Goal: Find specific page/section: Find specific page/section

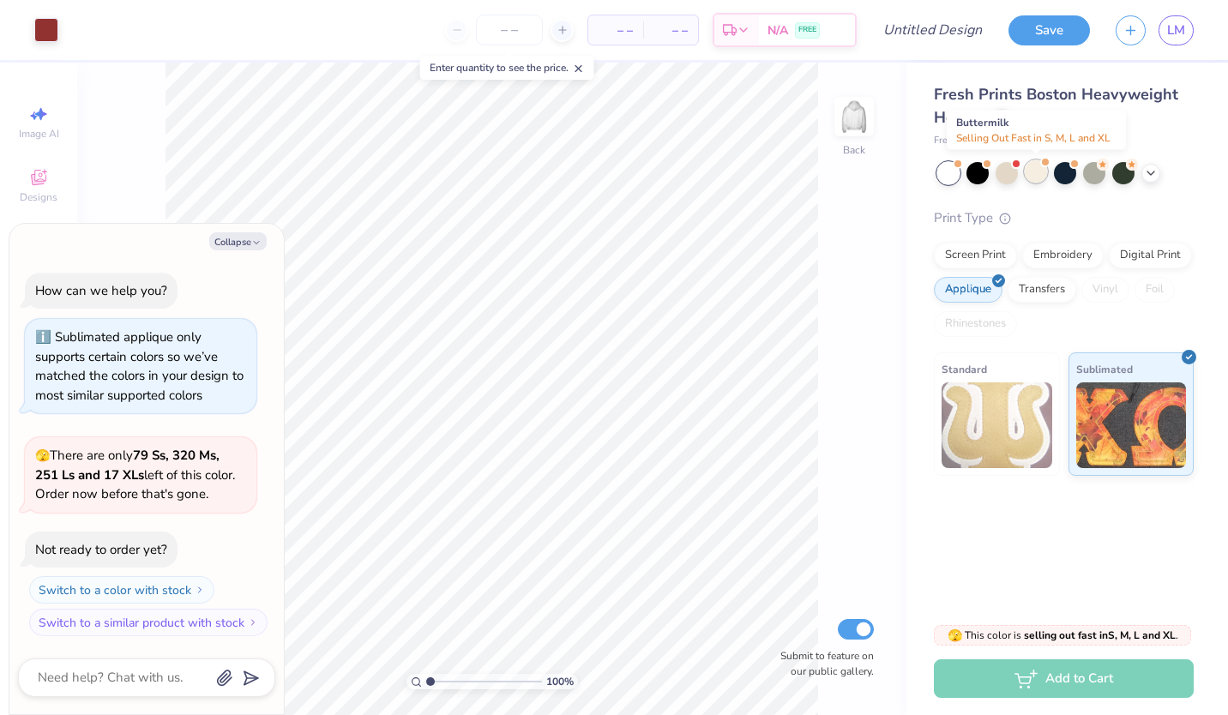
click at [1041, 176] on div at bounding box center [1036, 171] width 22 height 22
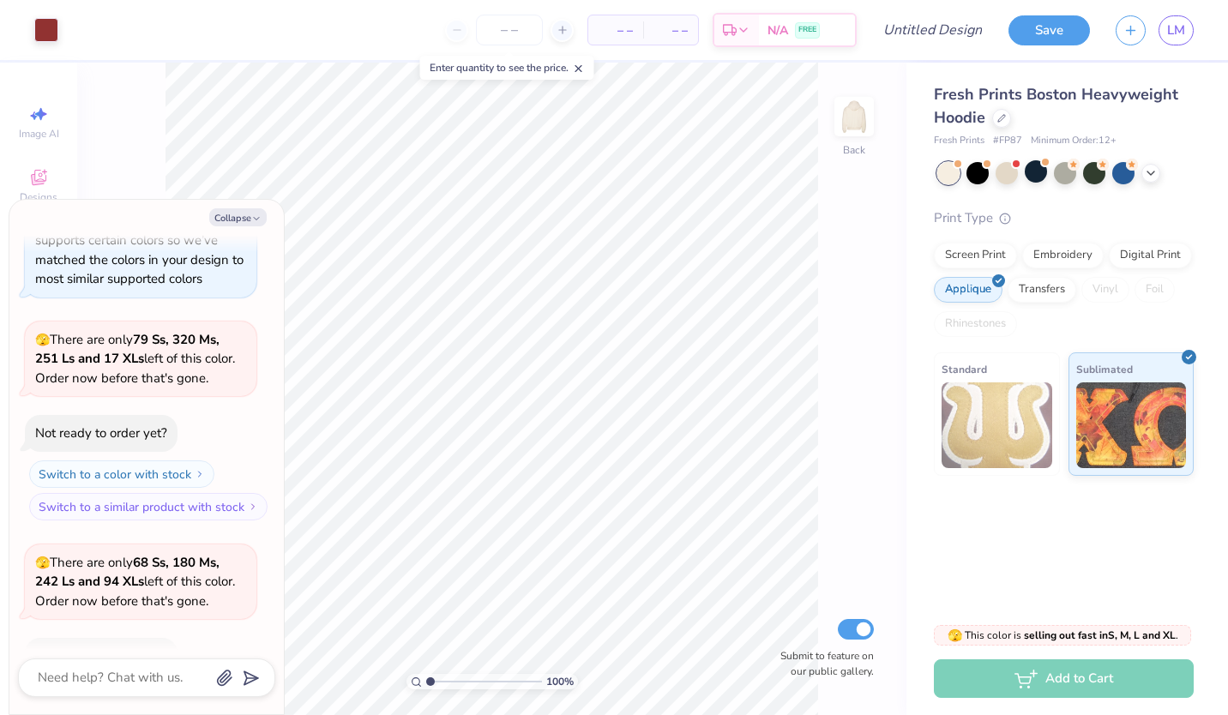
scroll to position [92, 0]
click at [256, 215] on icon "button" at bounding box center [256, 218] width 10 height 10
type textarea "x"
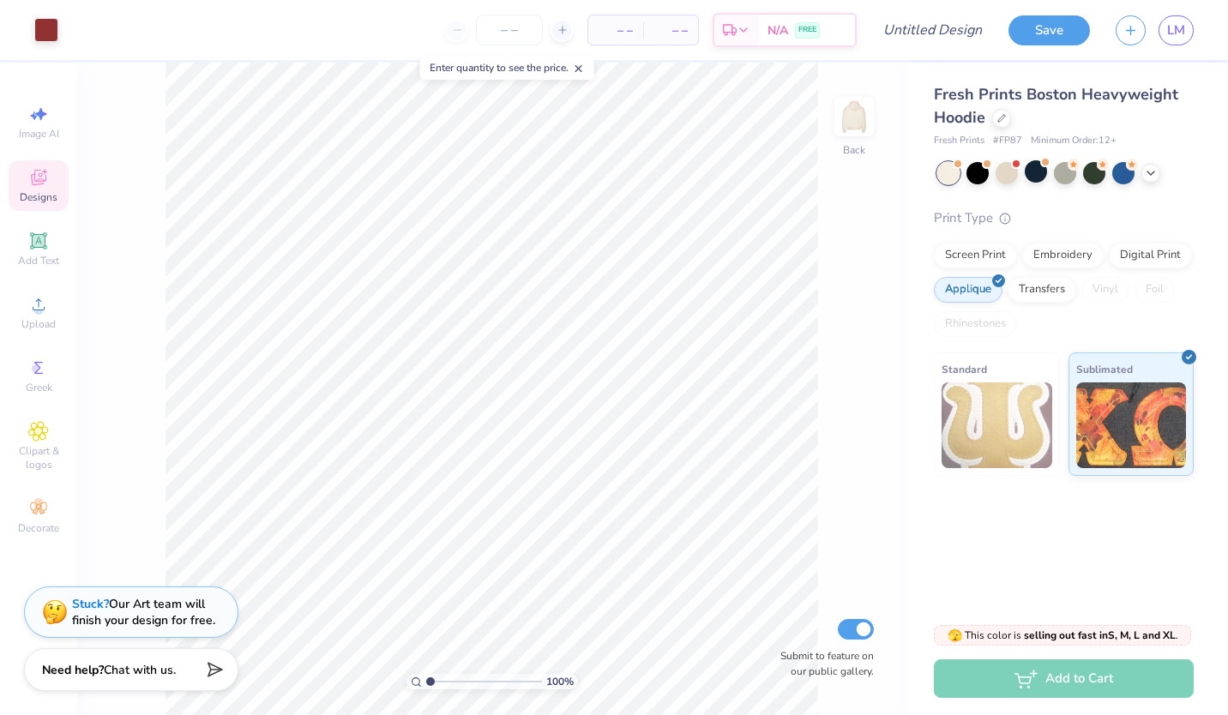
click at [30, 181] on icon at bounding box center [38, 177] width 21 height 21
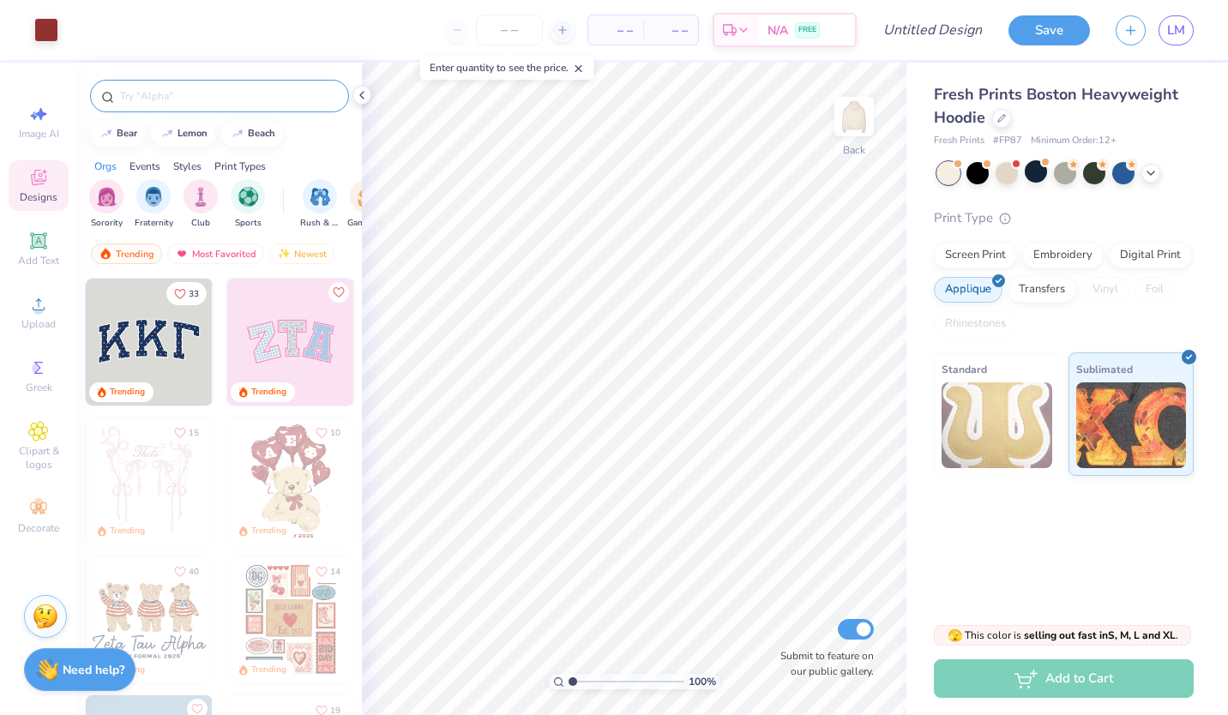
click at [168, 94] on input "text" at bounding box center [227, 95] width 219 height 17
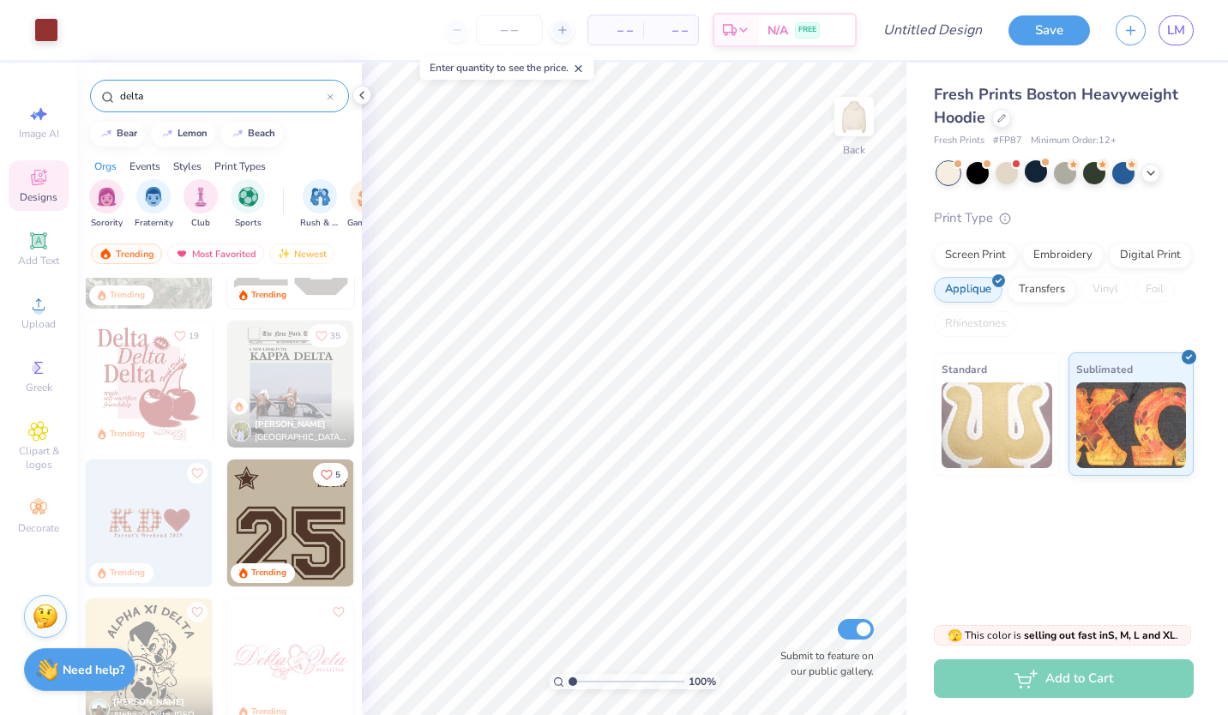
scroll to position [514, 0]
type input "delta"
click at [859, 108] on img at bounding box center [854, 116] width 69 height 69
click at [141, 386] on img at bounding box center [149, 383] width 127 height 127
click at [85, 386] on img at bounding box center [21, 383] width 127 height 127
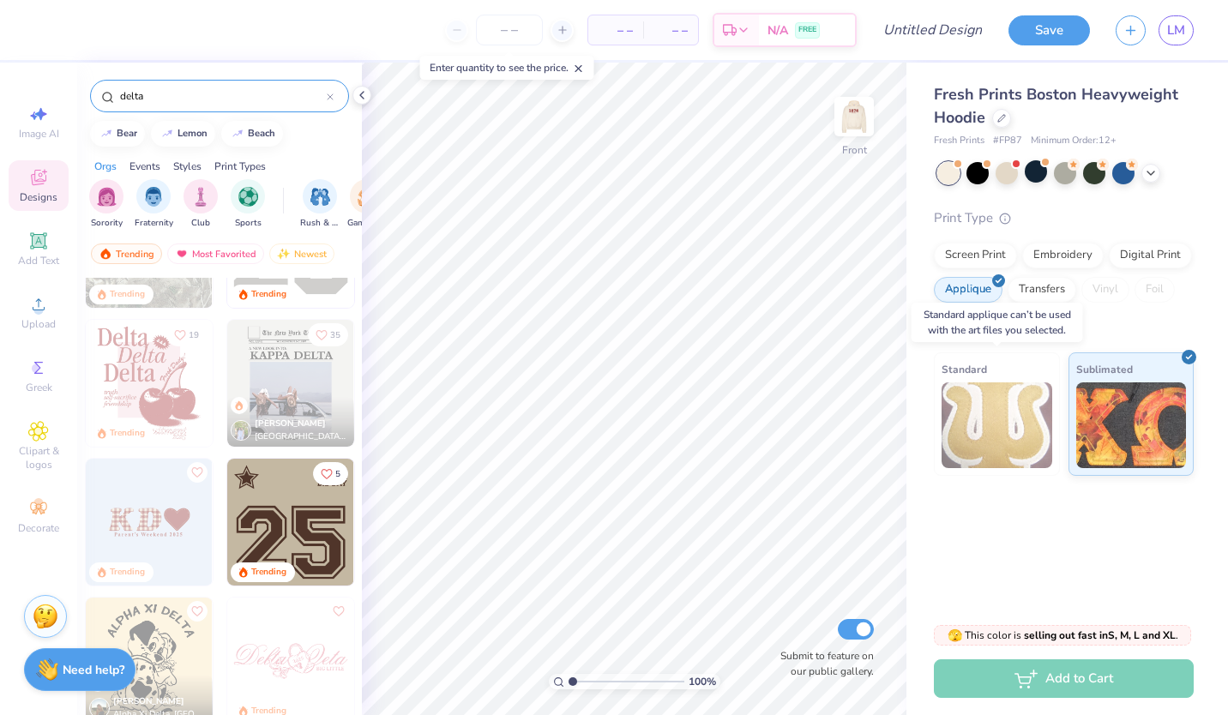
click at [1006, 401] on img at bounding box center [996, 425] width 111 height 86
click at [978, 409] on img at bounding box center [996, 425] width 111 height 86
